Goal: Find specific page/section: Find specific page/section

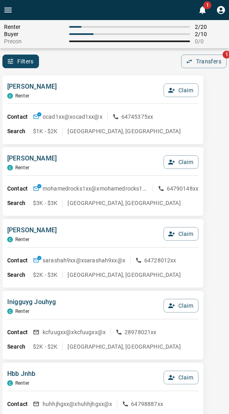
click at [83, 80] on div "[PERSON_NAME] C Renter Claim Contact ocad1xx@x ocad1xx@x 64745375xx Search $1K …" at bounding box center [102, 109] width 201 height 69
drag, startPoint x: 137, startPoint y: 73, endPoint x: 115, endPoint y: 73, distance: 22.1
click at [97, 47] on div "Renter 2 / 20 Buyer 2 / 10 Precon 0 / 0" at bounding box center [114, 34] width 229 height 28
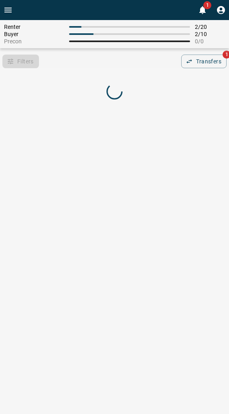
click at [93, 63] on div "Filters 0 Transfers 1" at bounding box center [114, 62] width 229 height 14
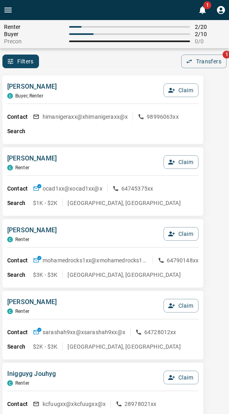
click at [93, 63] on div "Filters 0 Transfers 1" at bounding box center [114, 62] width 229 height 14
click at [118, 78] on div "[PERSON_NAME], Renter Claim Contact himanigeraxx@x himanigeraxx@x 98996063xx Se…" at bounding box center [102, 109] width 201 height 69
click at [96, 77] on div "[PERSON_NAME], Renter Claim Contact himanigeraxx@x himanigeraxx@x 98996063xx Se…" at bounding box center [102, 109] width 201 height 69
